Goal: Task Accomplishment & Management: Manage account settings

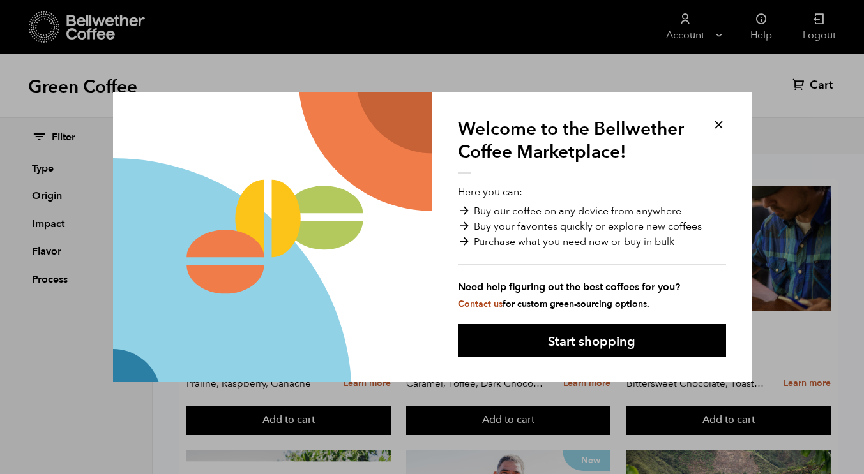
scroll to position [192, 0]
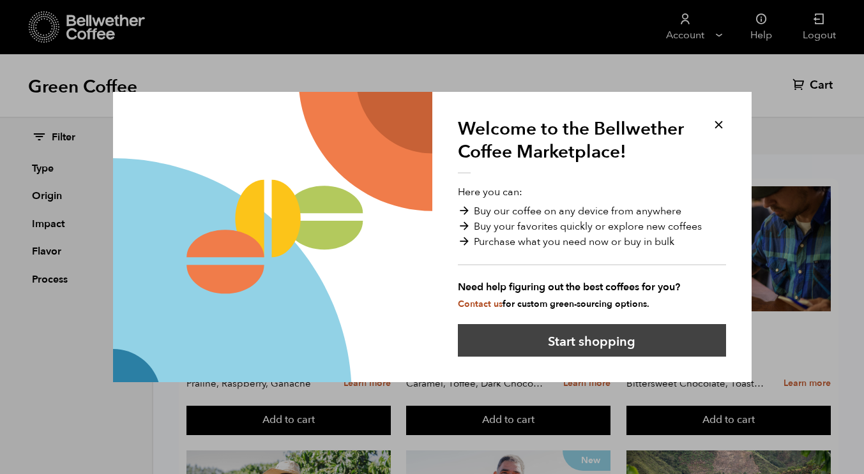
click at [610, 348] on button "Start shopping" at bounding box center [592, 340] width 268 height 33
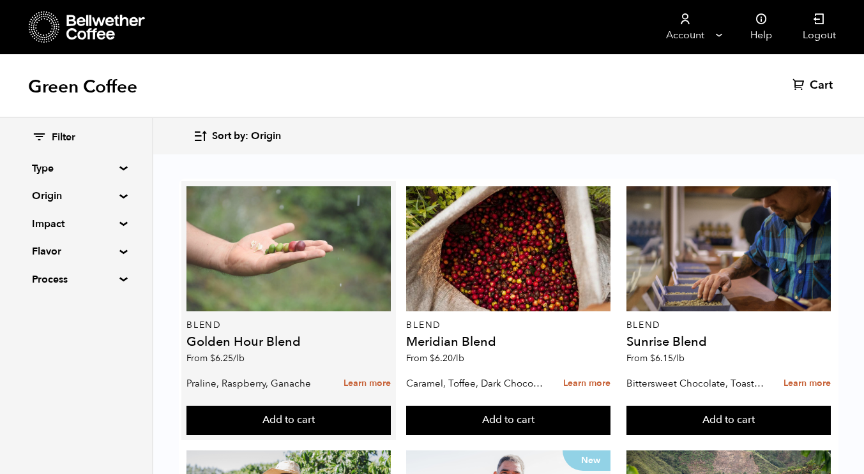
scroll to position [511, 0]
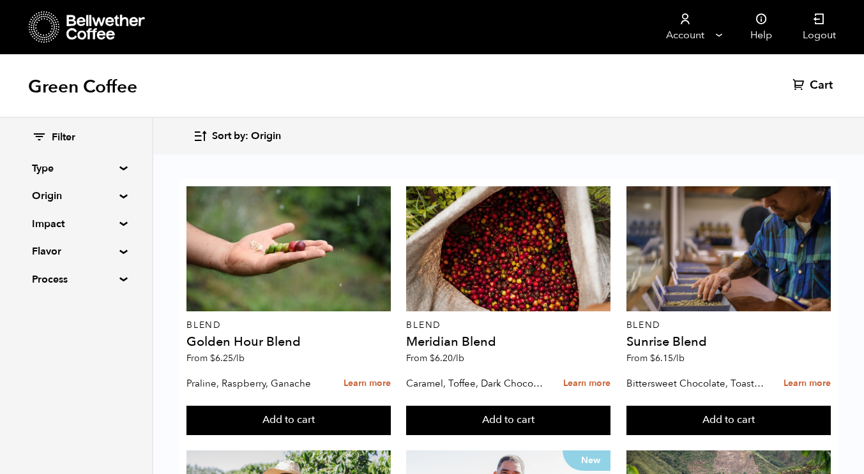
click at [100, 195] on summary "Origin" at bounding box center [76, 195] width 88 height 15
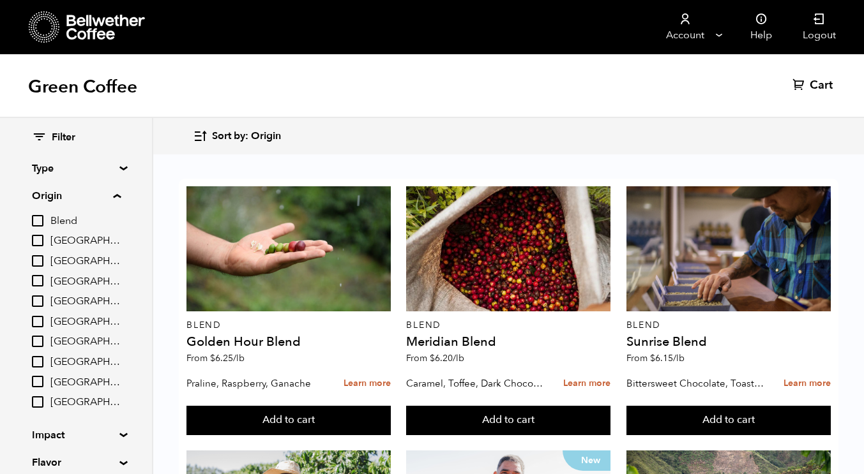
click at [100, 195] on summary "Origin" at bounding box center [76, 195] width 89 height 15
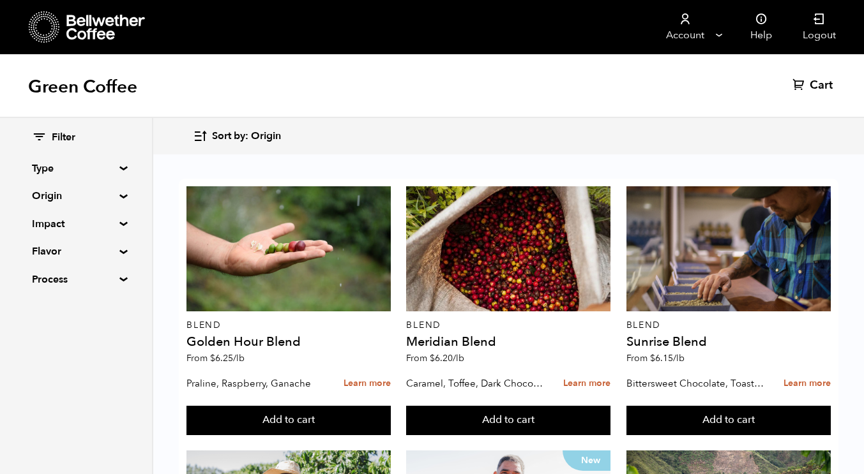
click at [109, 176] on div "Filter Type Blend Single Origin Decaf Seasonal Year Round Origin Blend Brazil C…" at bounding box center [76, 209] width 88 height 156
click at [109, 174] on summary "Type" at bounding box center [76, 168] width 88 height 15
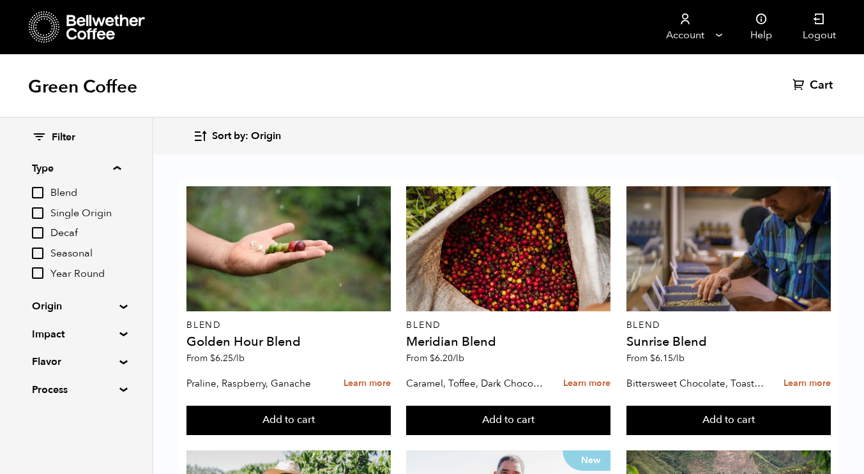
click at [110, 174] on summary "Type" at bounding box center [76, 168] width 89 height 15
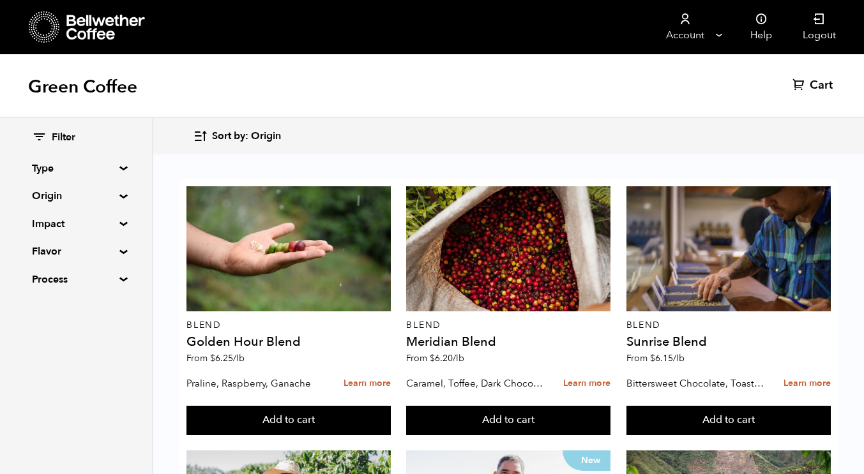
click at [110, 174] on summary "Type" at bounding box center [76, 168] width 88 height 15
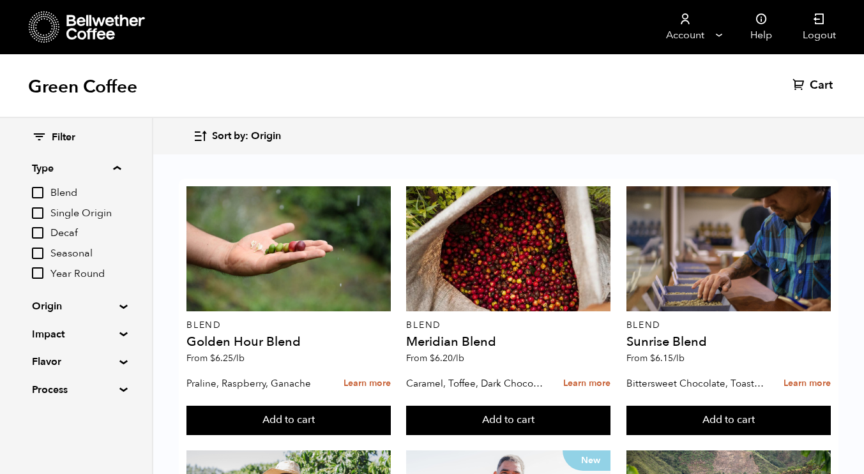
click at [85, 268] on span "Year Round" at bounding box center [85, 275] width 70 height 14
click at [0, 0] on input "Year Round" at bounding box center [0, 0] width 0 height 0
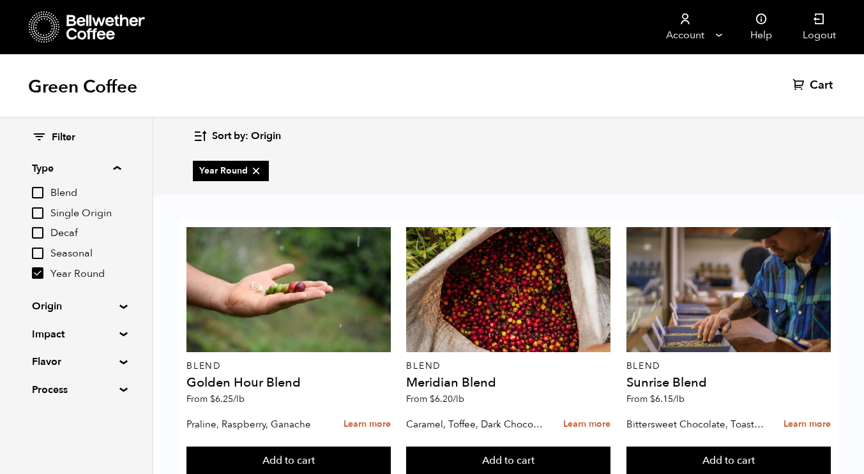
click at [82, 274] on span "Year Round" at bounding box center [85, 275] width 70 height 14
click at [0, 0] on input "Year Round" at bounding box center [0, 0] width 0 height 0
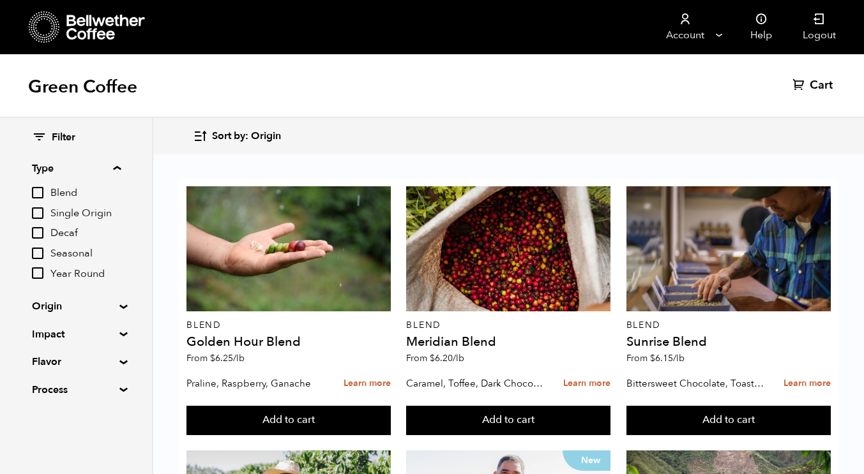
click at [40, 276] on input "Year Round" at bounding box center [37, 273] width 11 height 11
checkbox input "true"
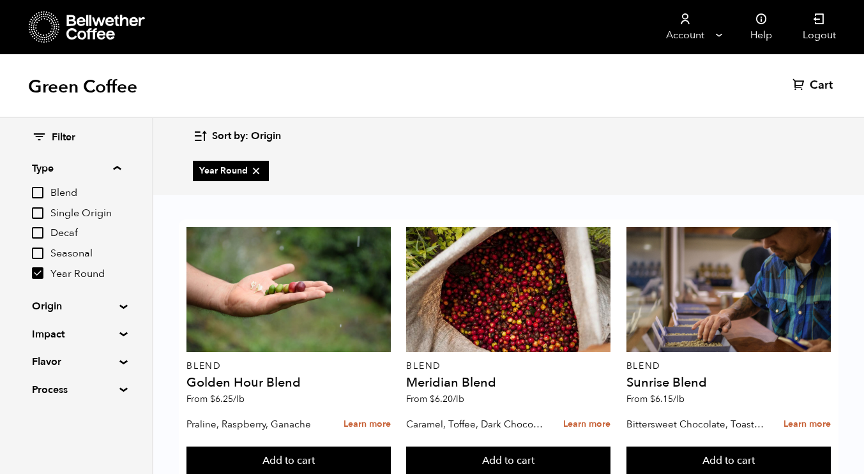
scroll to position [428, 0]
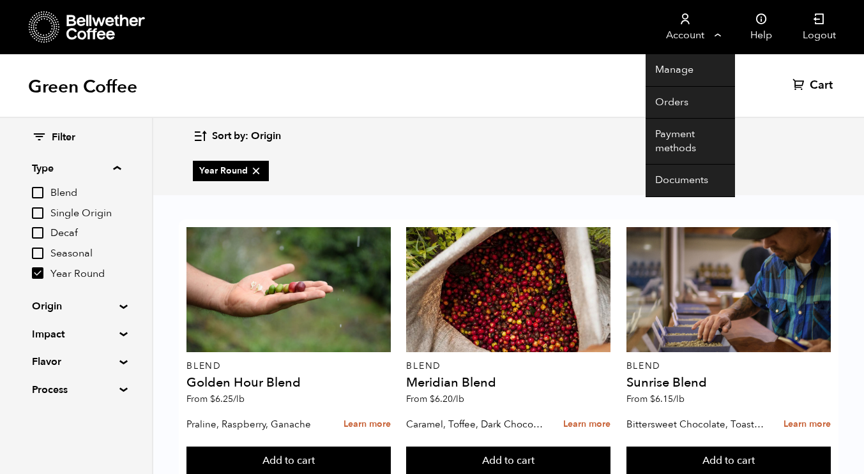
click at [674, 33] on link "Account" at bounding box center [685, 27] width 79 height 54
click at [716, 35] on link "Account" at bounding box center [685, 27] width 79 height 54
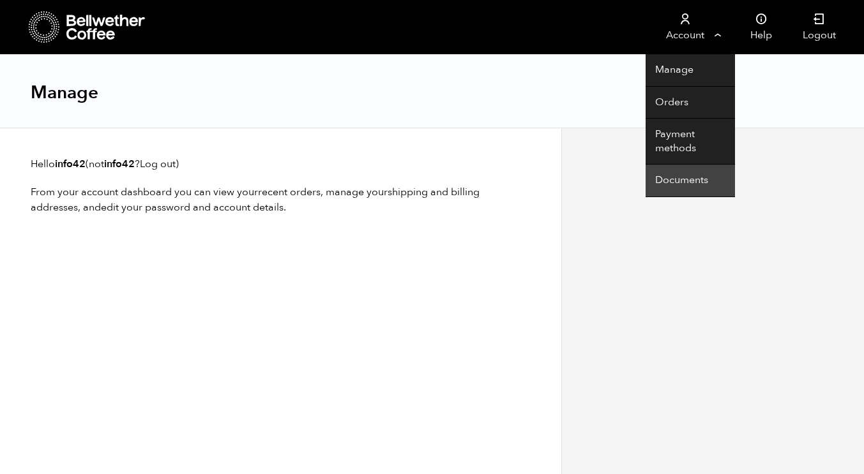
click at [684, 186] on link "Documents" at bounding box center [690, 181] width 89 height 33
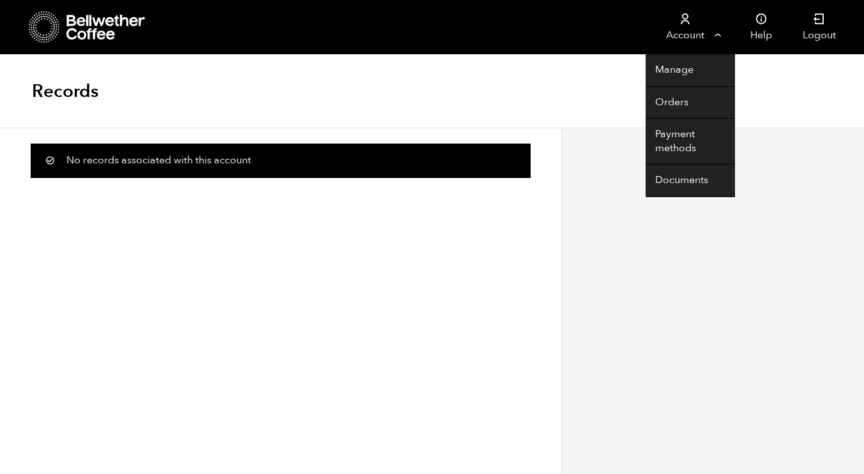
click at [695, 40] on link "Account" at bounding box center [685, 27] width 79 height 54
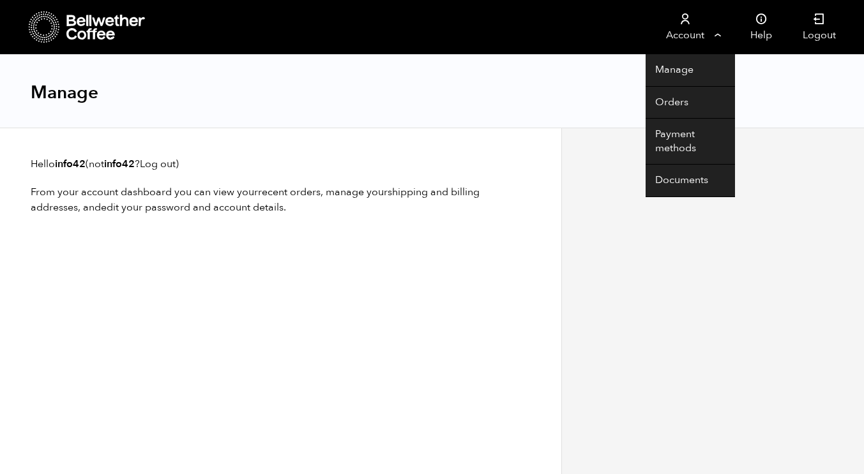
click at [691, 36] on link "Account" at bounding box center [685, 27] width 79 height 54
click at [692, 69] on link "Manage" at bounding box center [690, 70] width 89 height 33
